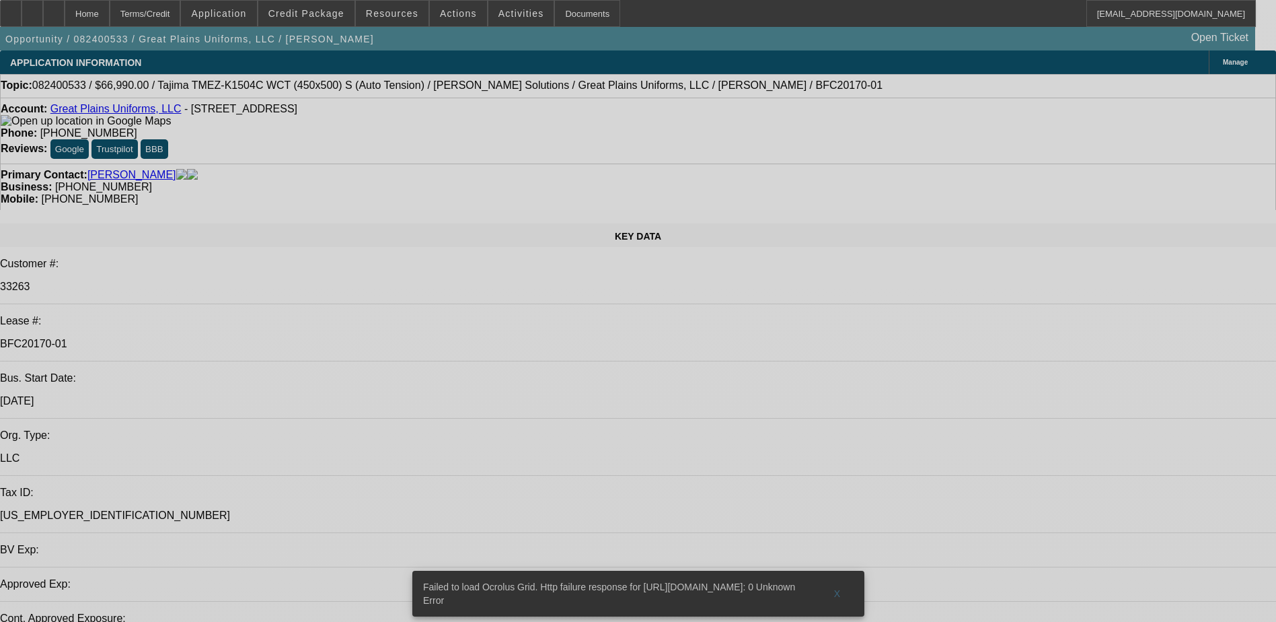
select select "0"
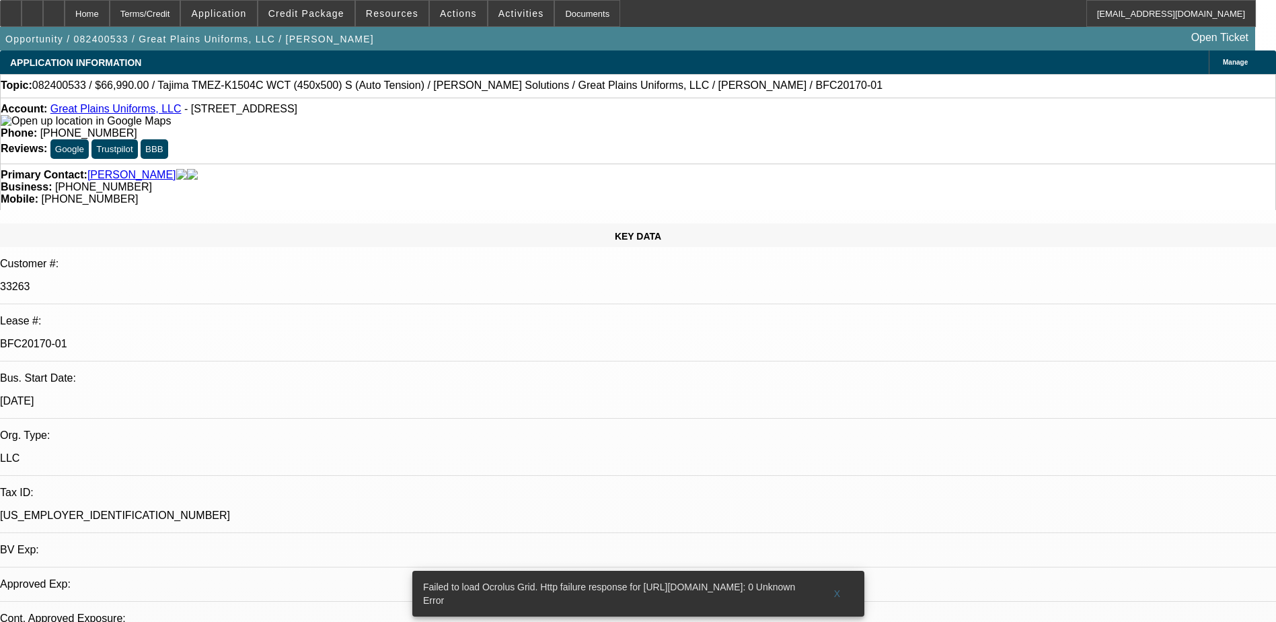
select select "2"
select select "0"
select select "6"
select select "0"
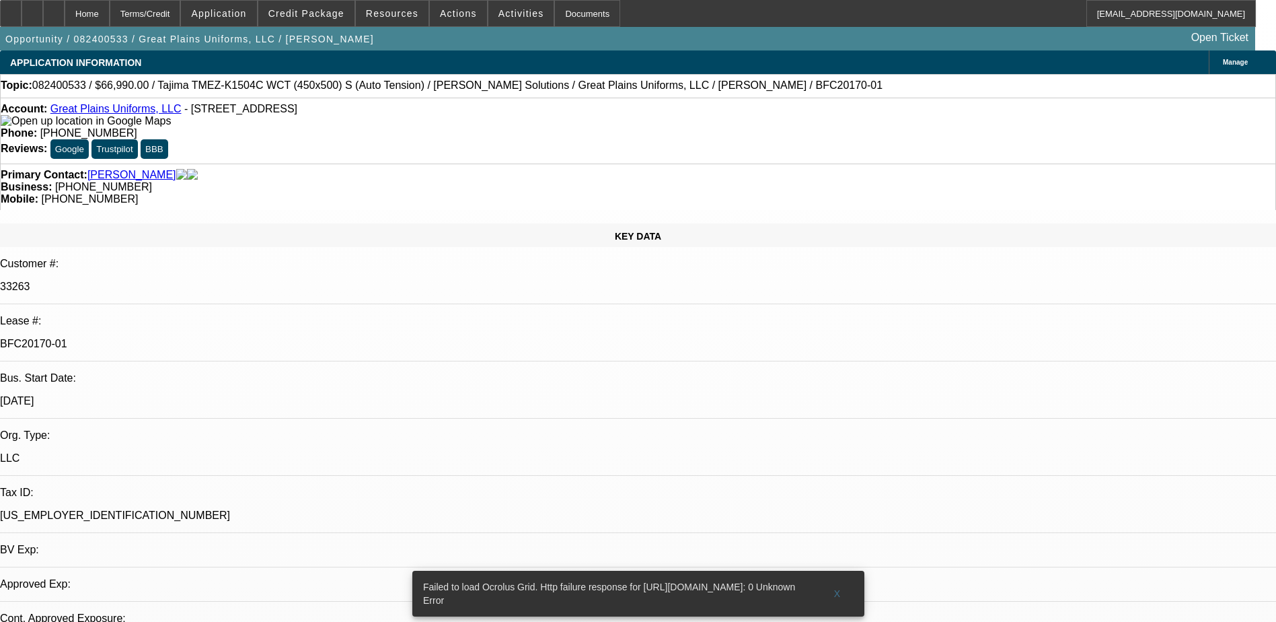
select select "2"
select select "0"
select select "6"
select select "0"
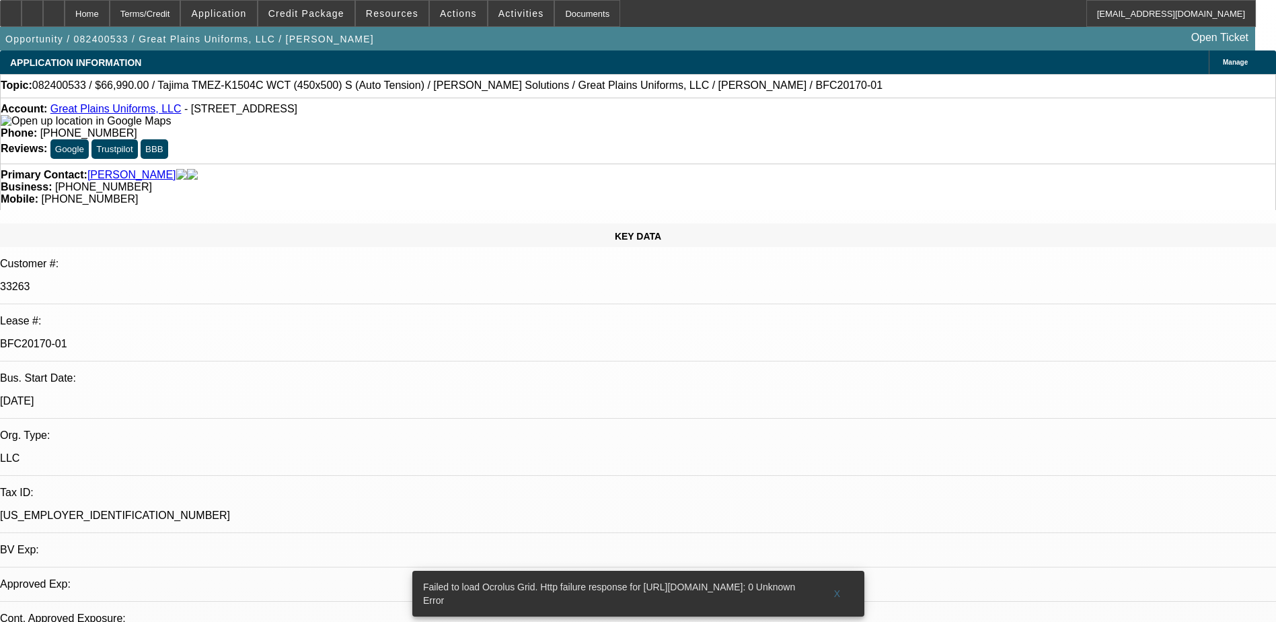
select select "2"
select select "0"
select select "6"
select select "0"
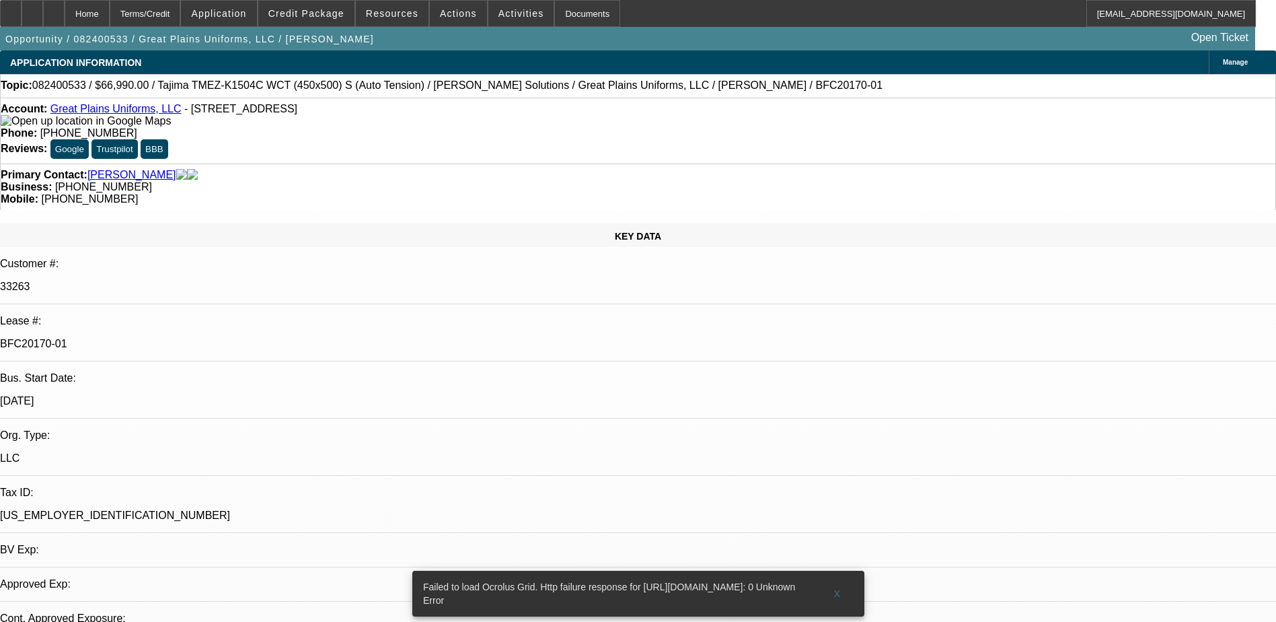
select select "2"
select select "0"
select select "6"
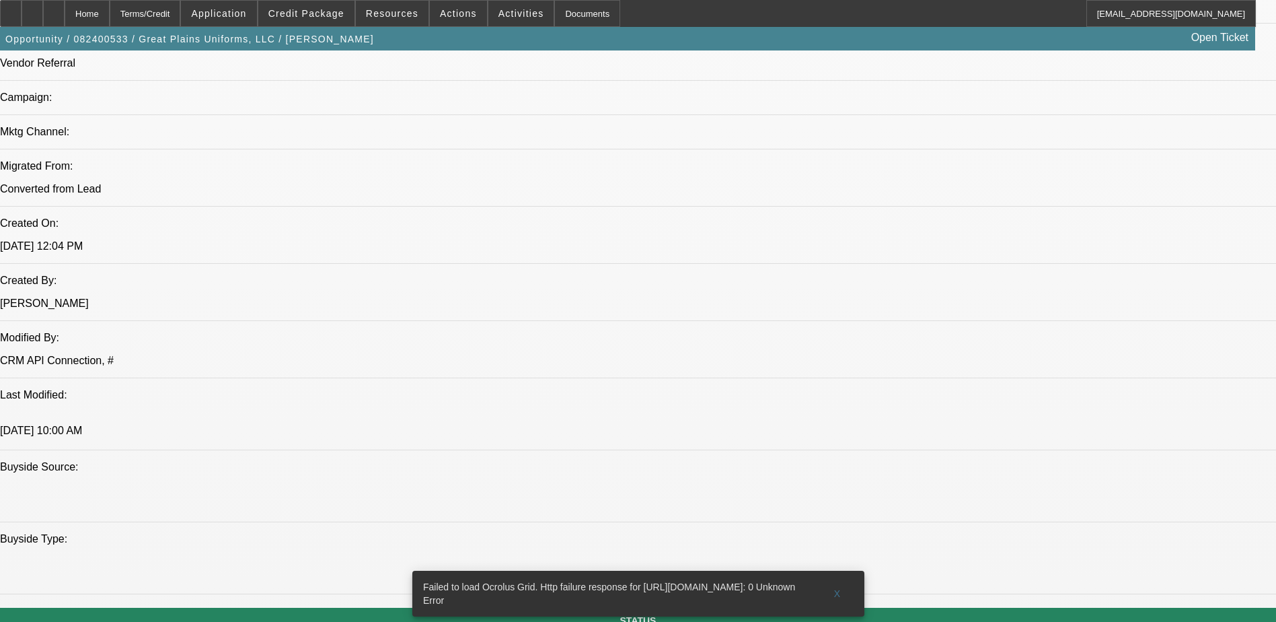
scroll to position [1076, 0]
